Goal: Transaction & Acquisition: Purchase product/service

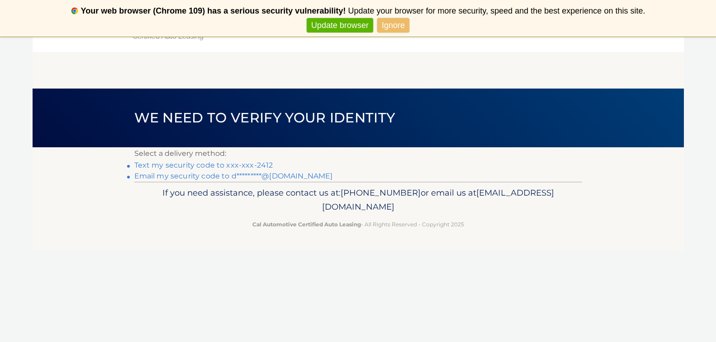
click at [193, 176] on link "Email my security code to d*********@yahoo.com" at bounding box center [233, 176] width 199 height 9
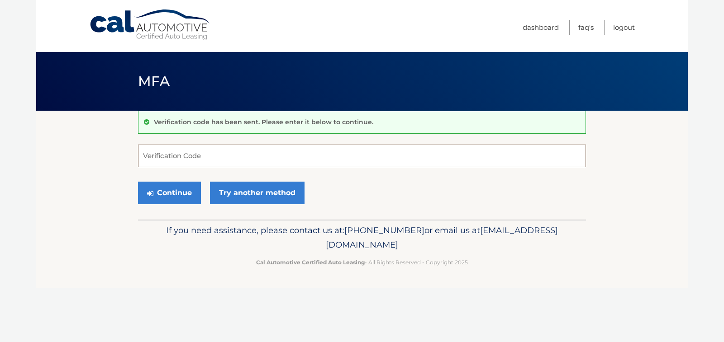
paste input "159698"
type input "159698"
click at [184, 193] on button "Continue" at bounding box center [169, 193] width 63 height 23
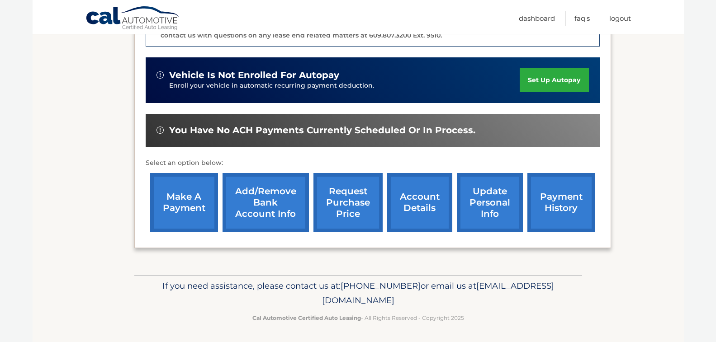
scroll to position [262, 0]
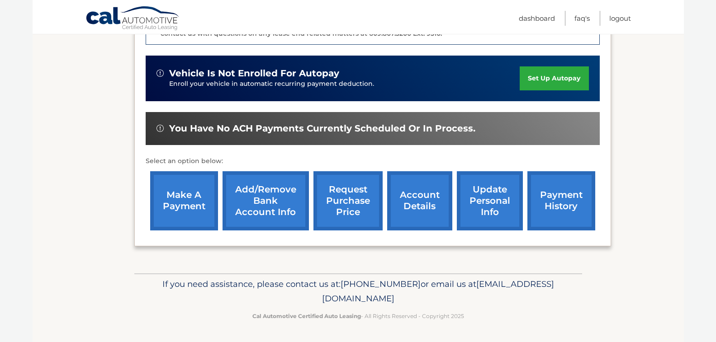
click at [194, 198] on link "make a payment" at bounding box center [184, 200] width 68 height 59
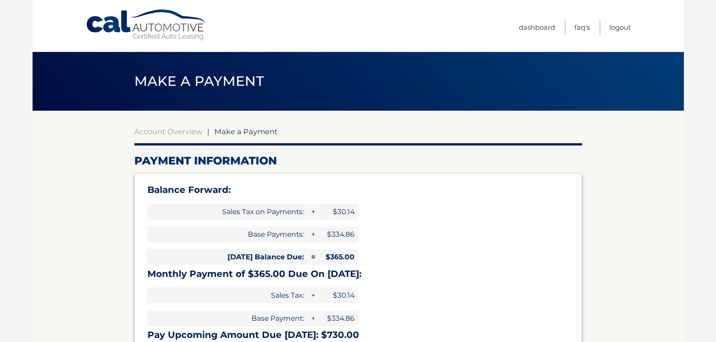
select select "YjIxNjdjZTUtZTE0OS00NWJiLTk5YjQtM2NkMjFiMjdkODdm"
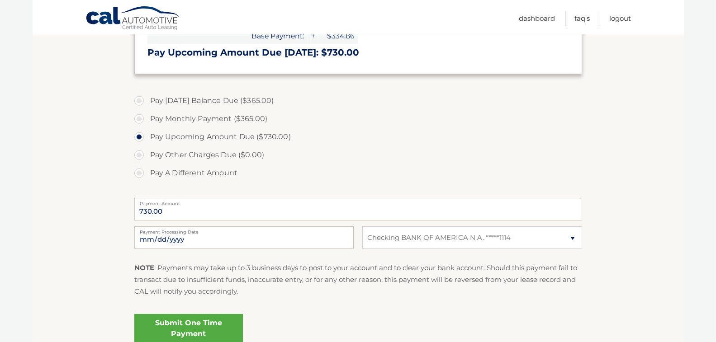
scroll to position [181, 0]
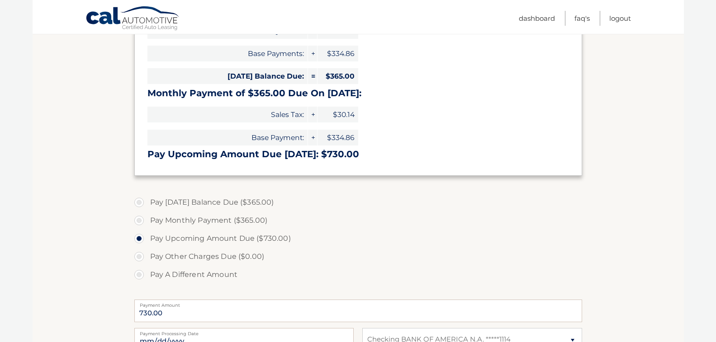
click at [141, 220] on label "Pay Monthly Payment ($365.00)" at bounding box center [358, 221] width 448 height 18
click at [141, 220] on input "Pay Monthly Payment ($365.00)" at bounding box center [142, 219] width 9 height 14
radio input "true"
type input "365.00"
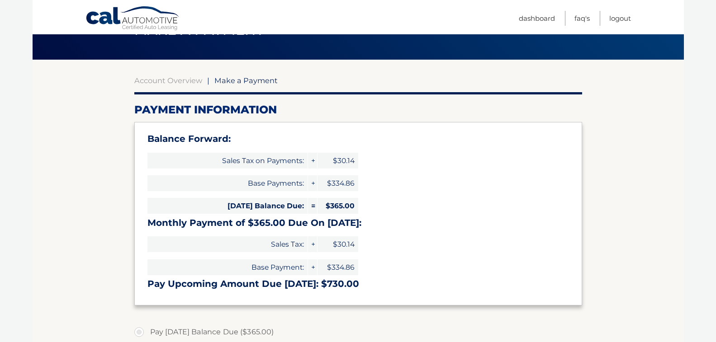
scroll to position [45, 0]
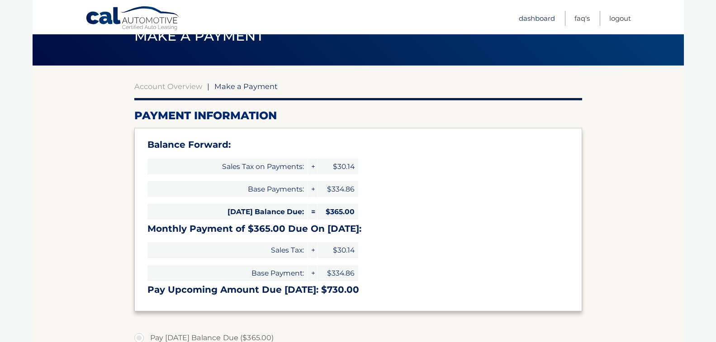
click at [532, 18] on link "Dashboard" at bounding box center [537, 18] width 36 height 15
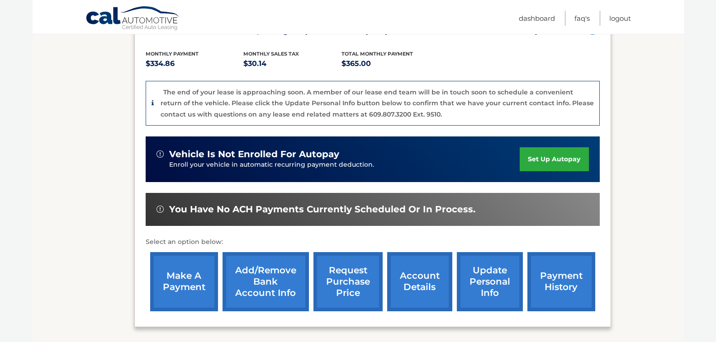
scroll to position [262, 0]
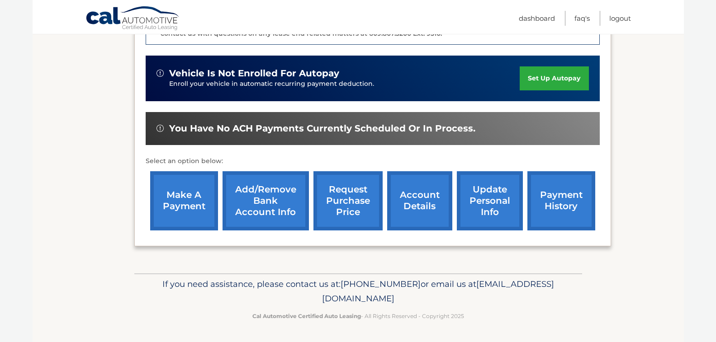
click at [553, 194] on link "payment history" at bounding box center [561, 200] width 68 height 59
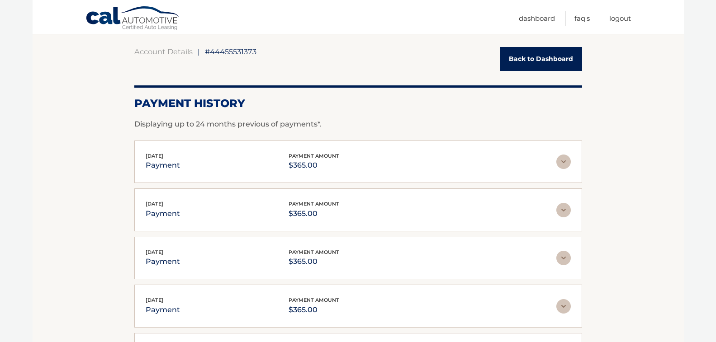
scroll to position [90, 0]
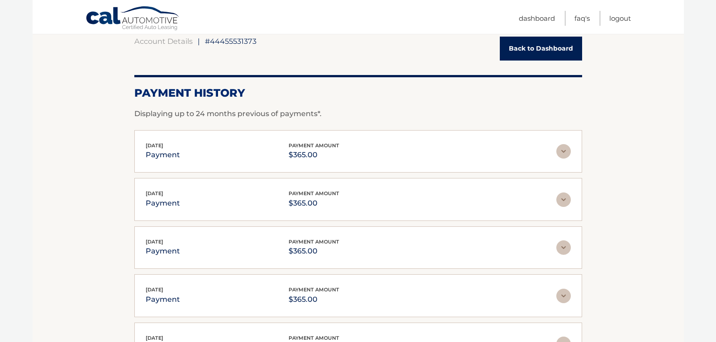
click at [560, 152] on img at bounding box center [563, 151] width 14 height 14
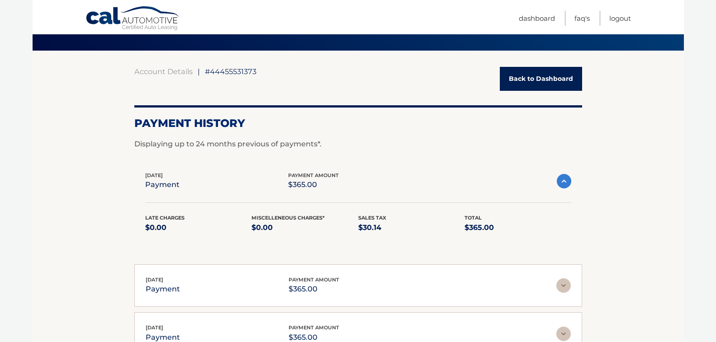
scroll to position [0, 0]
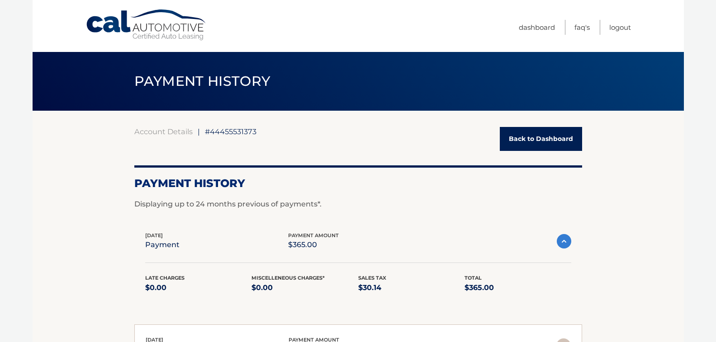
click at [539, 141] on link "Back to Dashboard" at bounding box center [541, 139] width 82 height 24
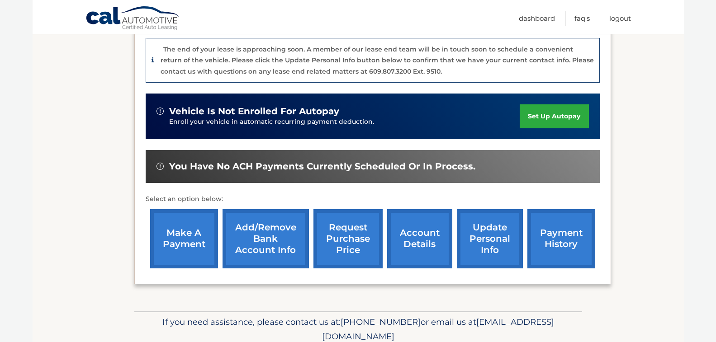
scroll to position [226, 0]
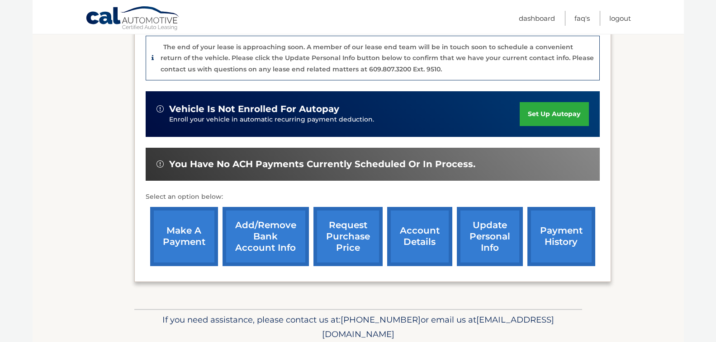
click at [182, 236] on link "make a payment" at bounding box center [184, 236] width 68 height 59
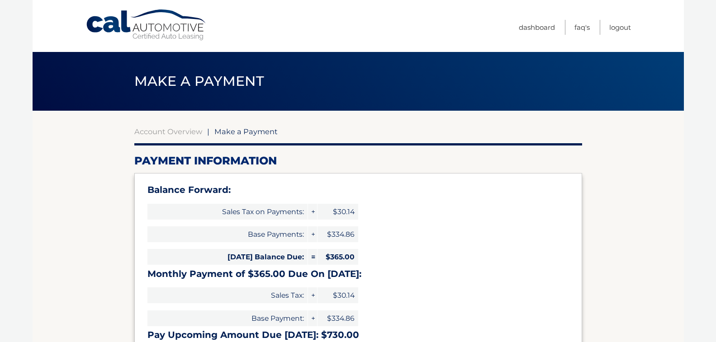
select select "YjIxNjdjZTUtZTE0OS00NWJiLTk5YjQtM2NkMjFiMjdkODdm"
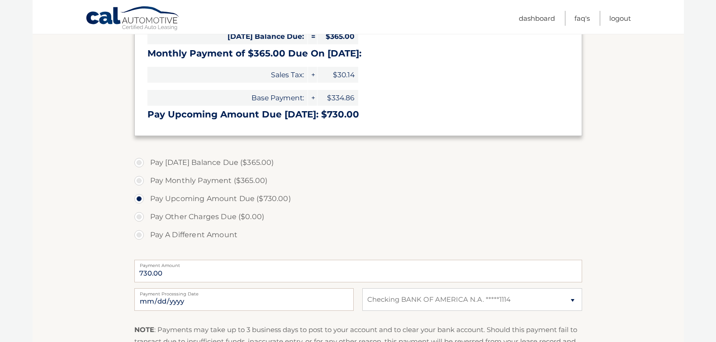
scroll to position [226, 0]
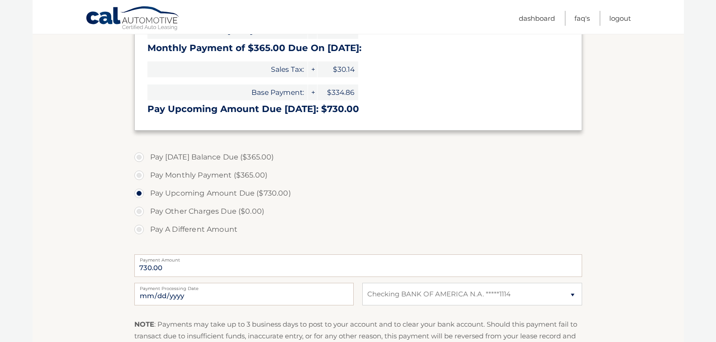
click at [139, 170] on label "Pay Monthly Payment ($365.00)" at bounding box center [358, 175] width 448 height 18
click at [139, 170] on input "Pay Monthly Payment ($365.00)" at bounding box center [142, 173] width 9 height 14
radio input "true"
type input "365.00"
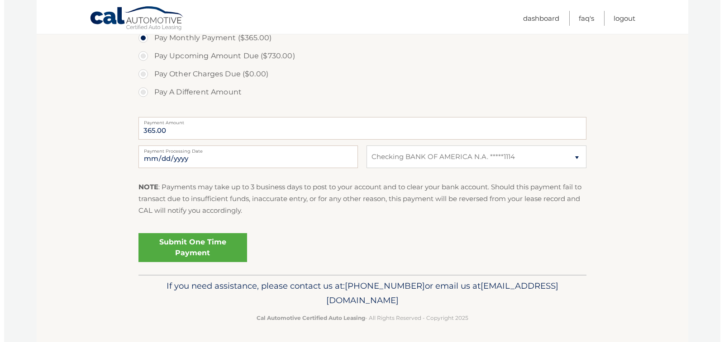
scroll to position [365, 0]
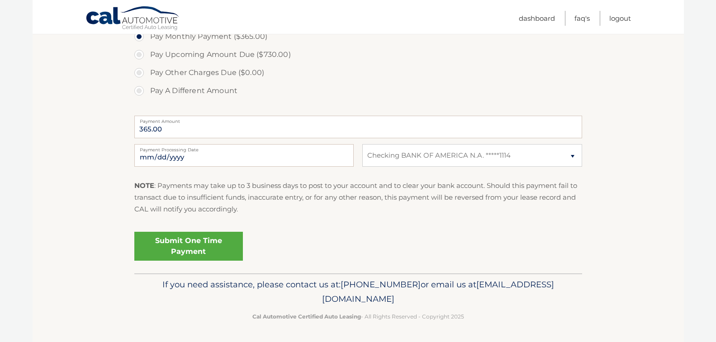
click at [208, 242] on link "Submit One Time Payment" at bounding box center [188, 246] width 109 height 29
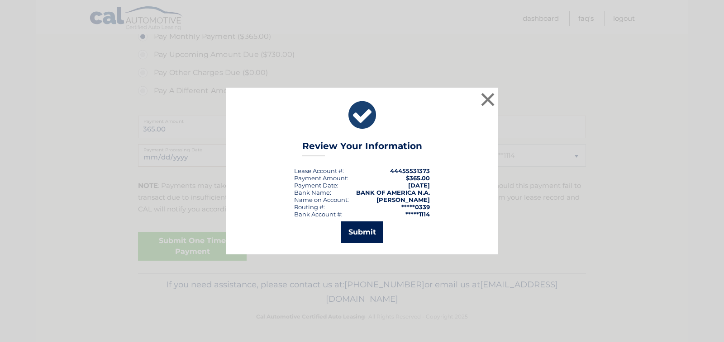
click at [354, 232] on button "Submit" at bounding box center [362, 233] width 42 height 22
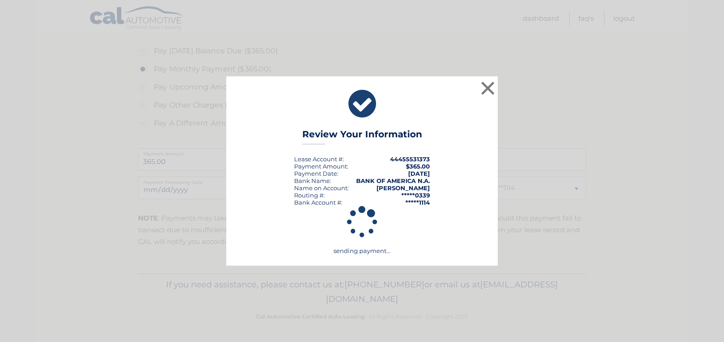
scroll to position [332, 0]
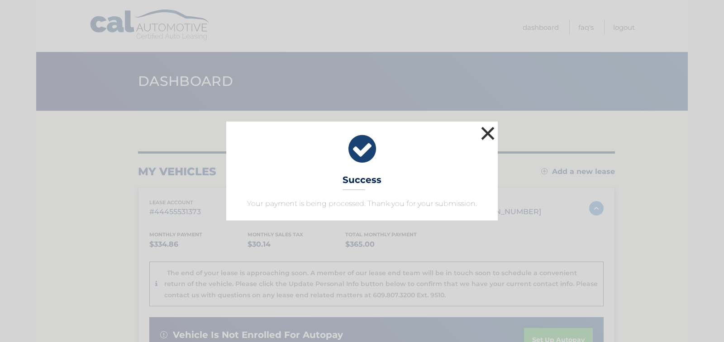
click at [484, 132] on button "×" at bounding box center [487, 133] width 18 height 18
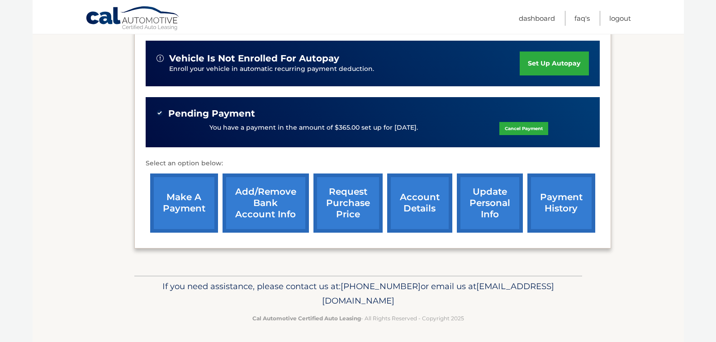
scroll to position [279, 0]
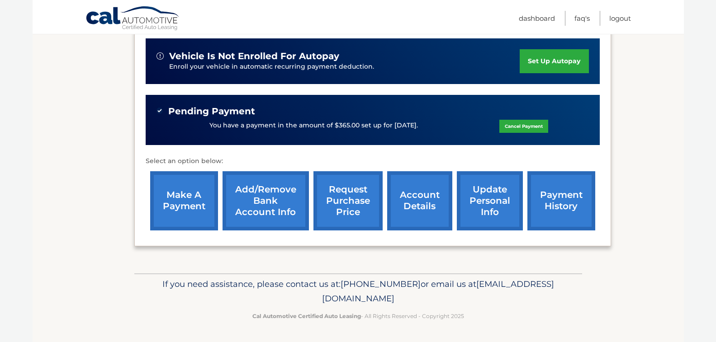
click at [414, 203] on link "account details" at bounding box center [419, 200] width 65 height 59
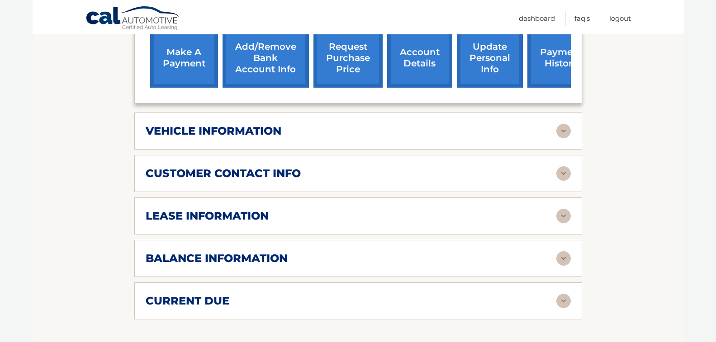
scroll to position [407, 0]
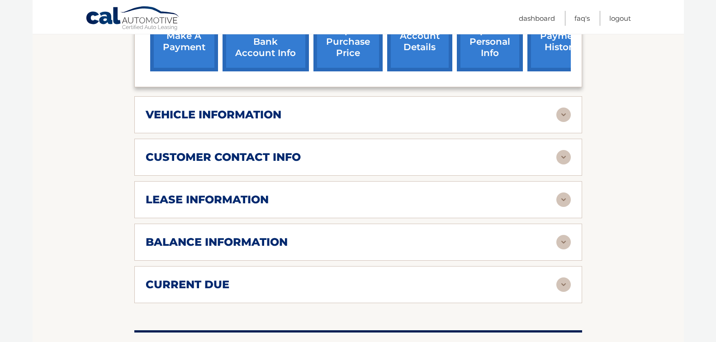
click at [567, 193] on img at bounding box center [563, 200] width 14 height 14
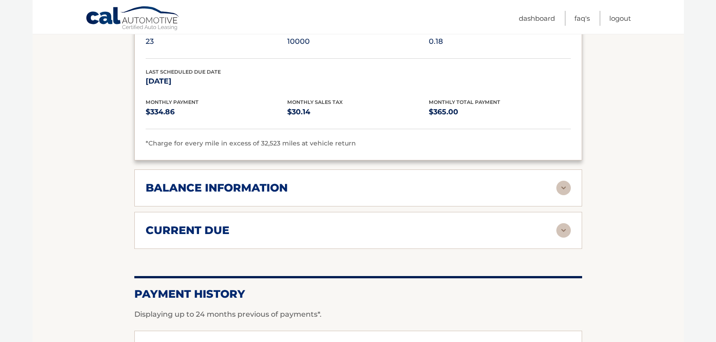
scroll to position [633, 0]
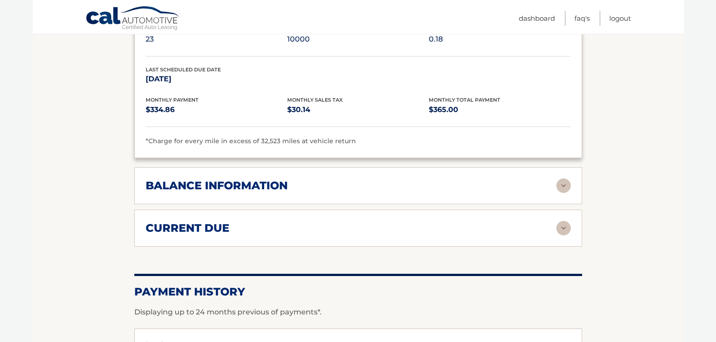
click at [563, 179] on img at bounding box center [563, 186] width 14 height 14
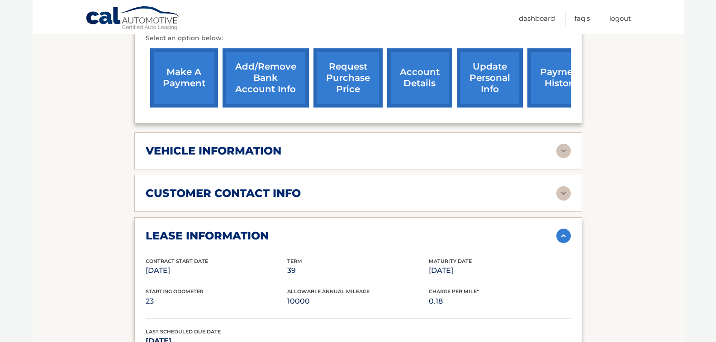
scroll to position [355, 0]
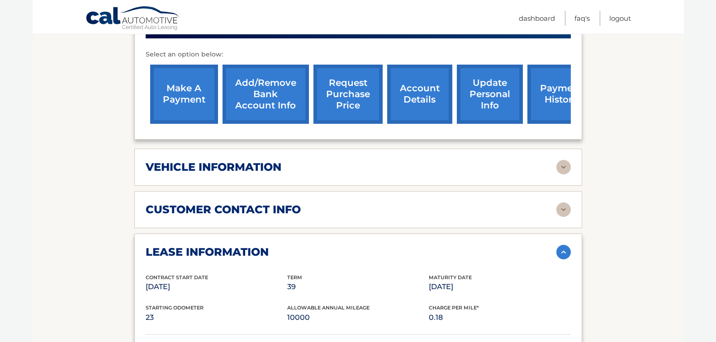
click at [565, 160] on img at bounding box center [563, 167] width 14 height 14
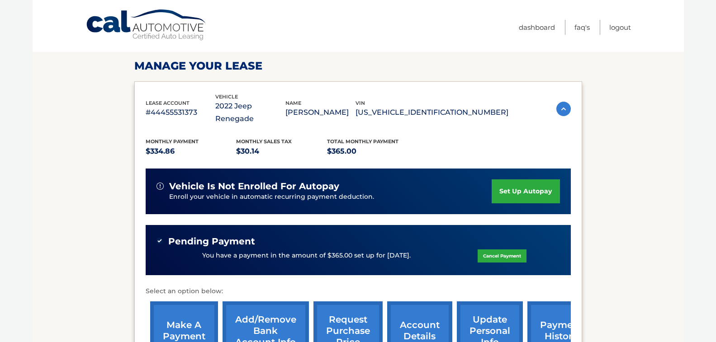
scroll to position [0, 0]
